Goal: Information Seeking & Learning: Learn about a topic

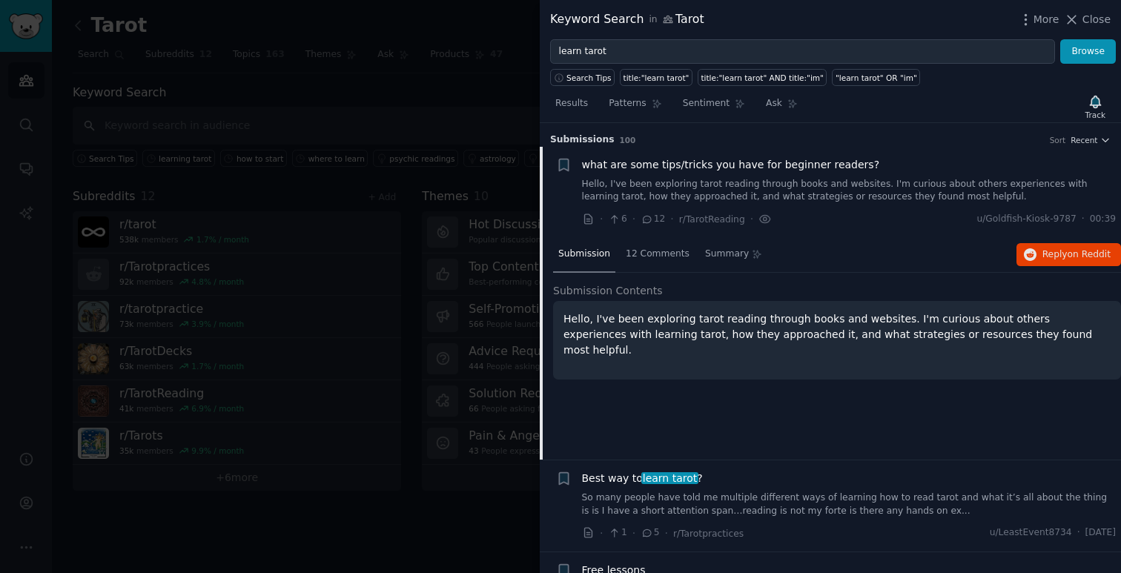
scroll to position [23, 0]
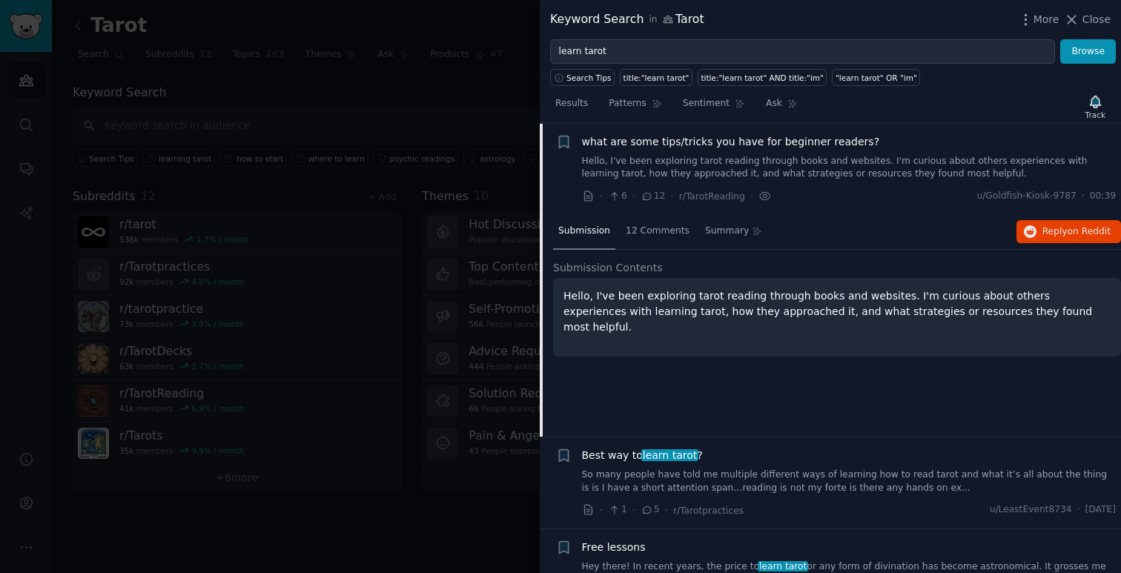
click at [1085, 24] on span "Close" at bounding box center [1096, 20] width 28 height 16
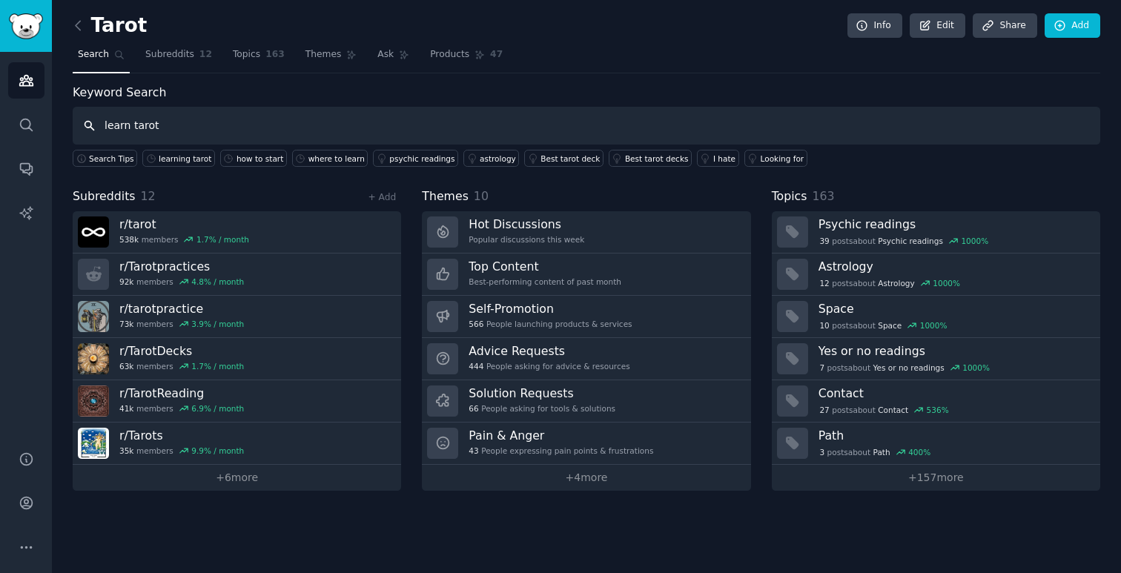
type input "learn tarot"
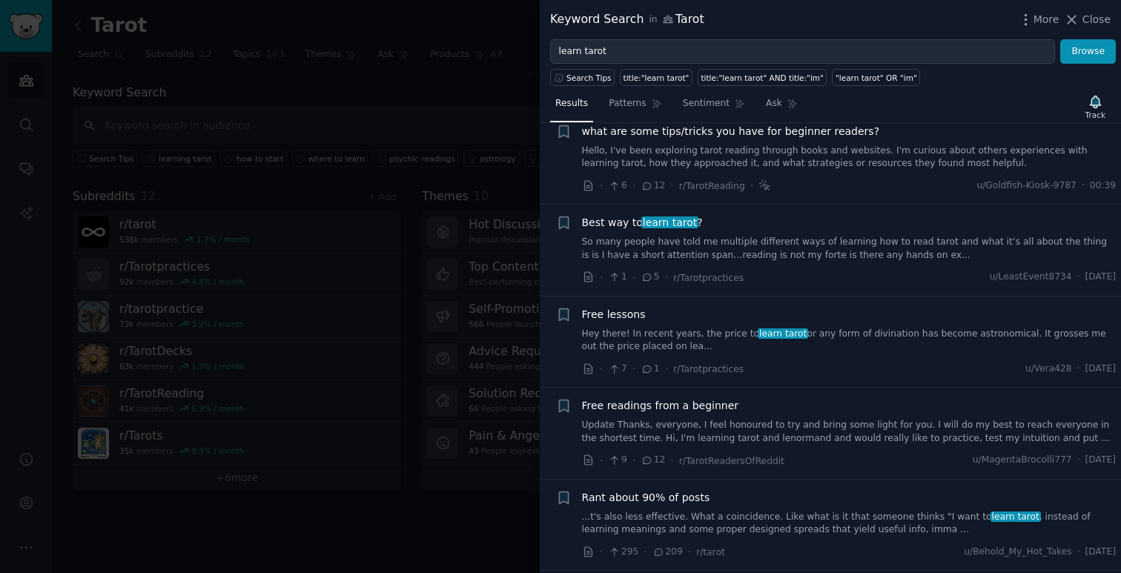
scroll to position [36, 0]
click at [802, 250] on link "So many people have told me multiple different ways of learning how to read tar…" at bounding box center [849, 247] width 535 height 26
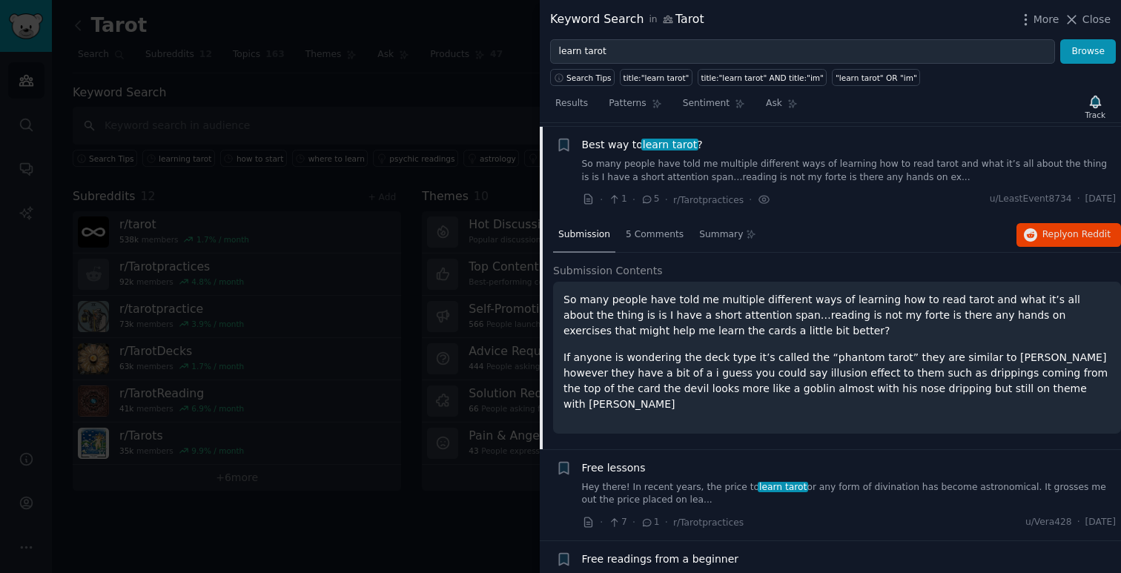
scroll to position [115, 0]
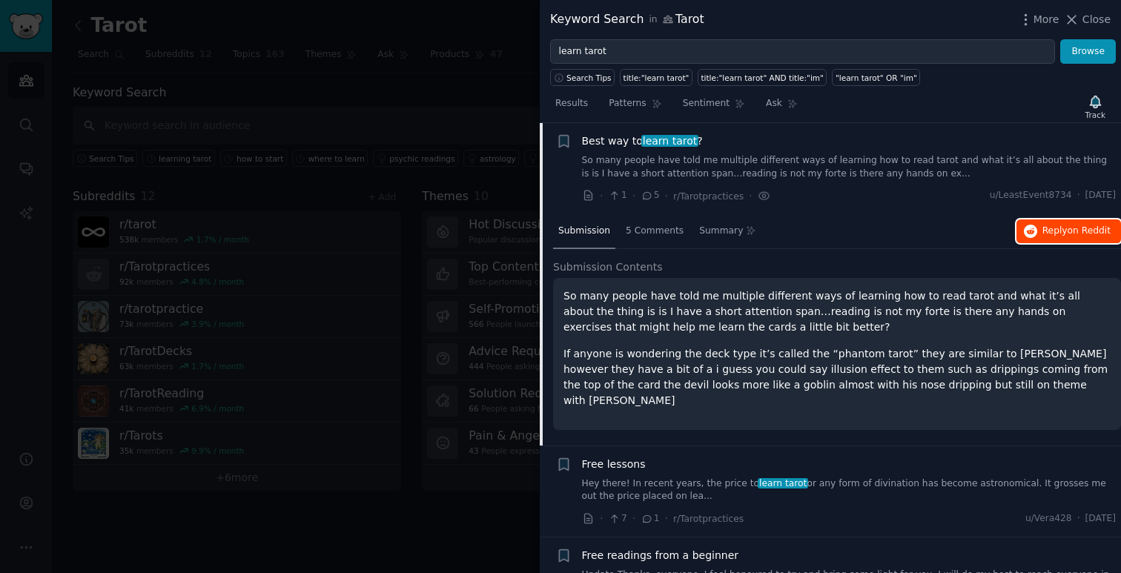
click at [1049, 233] on span "Reply on Reddit" at bounding box center [1076, 231] width 68 height 13
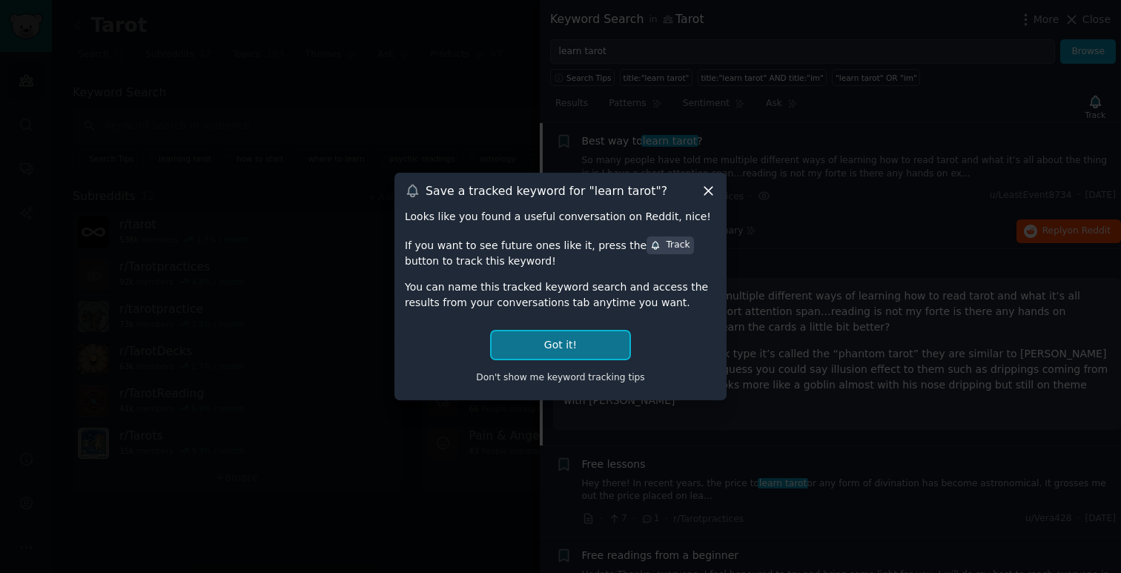
click at [578, 343] on button "Got it!" at bounding box center [561, 344] width 138 height 27
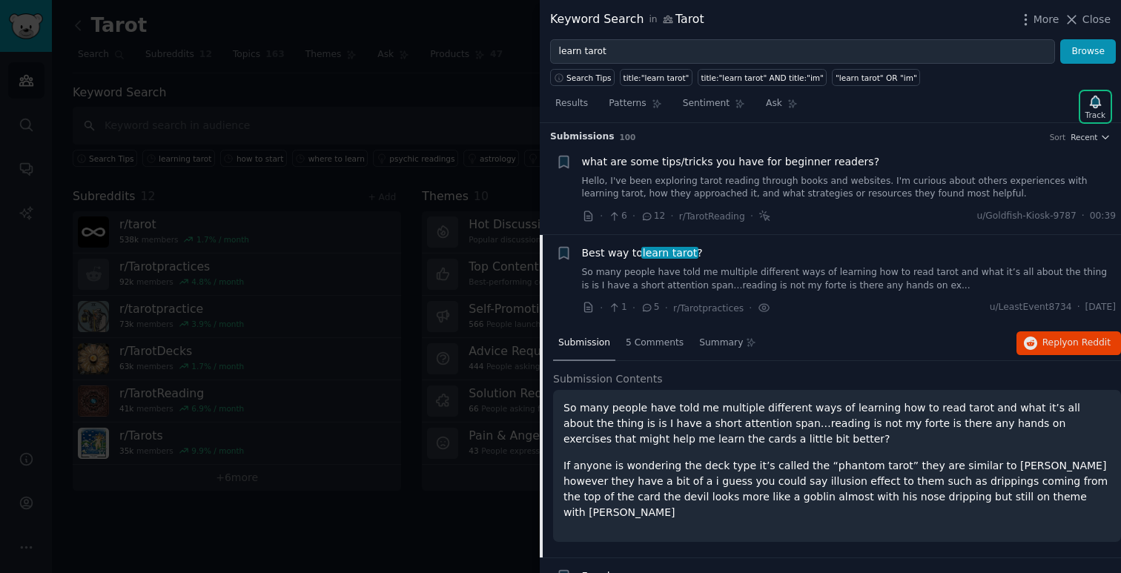
scroll to position [0, 0]
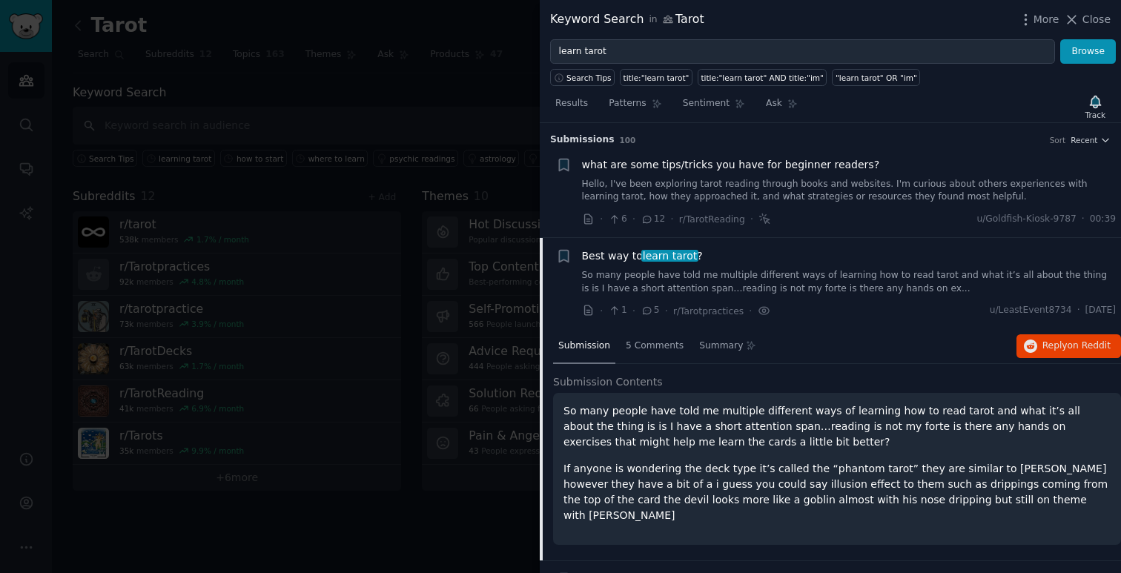
click at [615, 281] on link "So many people have told me multiple different ways of learning how to read tar…" at bounding box center [849, 282] width 535 height 26
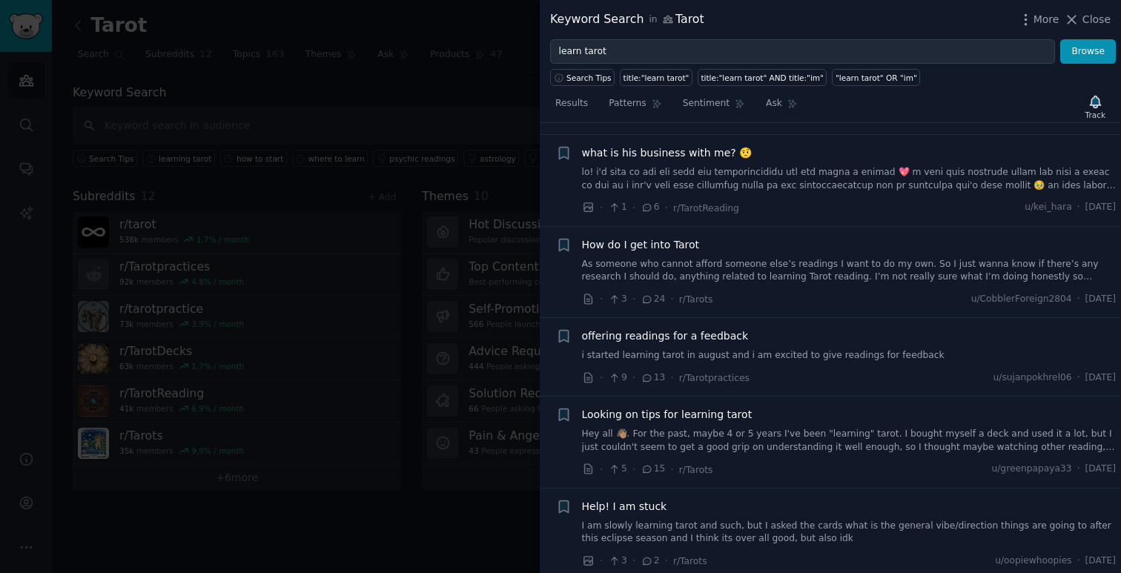
scroll to position [472, 0]
click at [701, 268] on link "As someone who cannot afford someone else’s readings I want to do my own. So I …" at bounding box center [849, 268] width 535 height 26
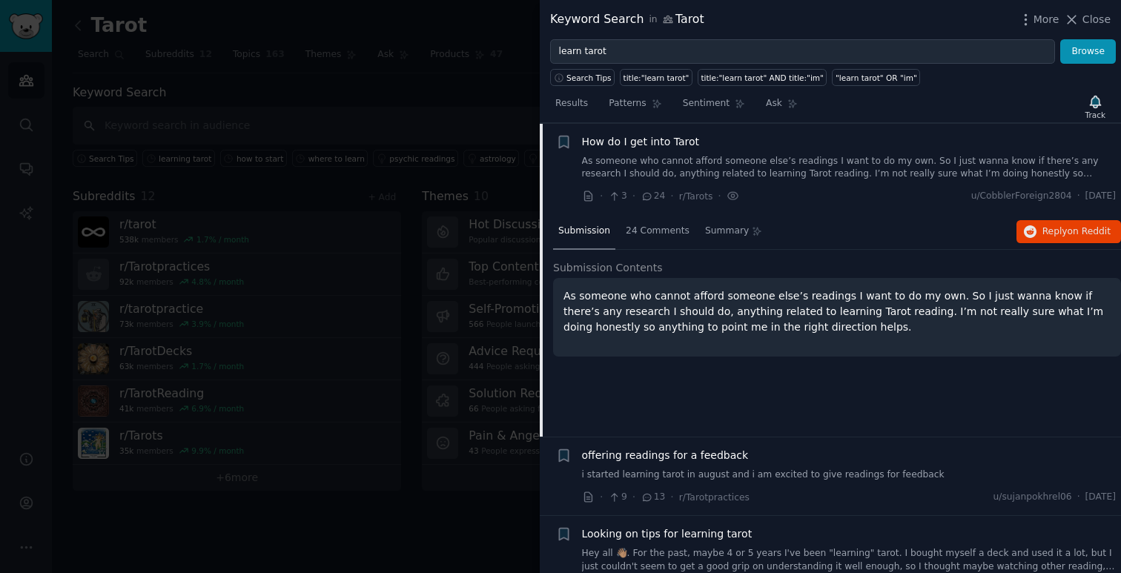
scroll to position [572, 0]
click at [1042, 232] on span "Reply on Reddit" at bounding box center [1076, 231] width 68 height 13
